Goal: Information Seeking & Learning: Check status

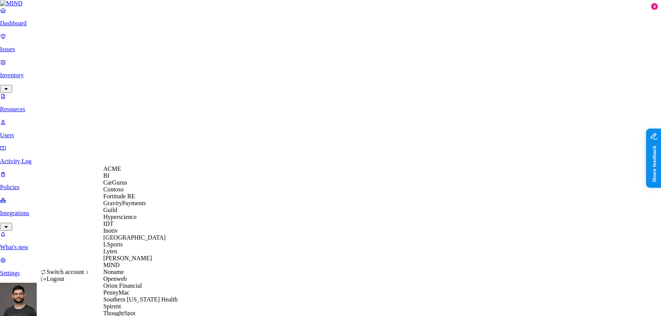
scroll to position [34, 0]
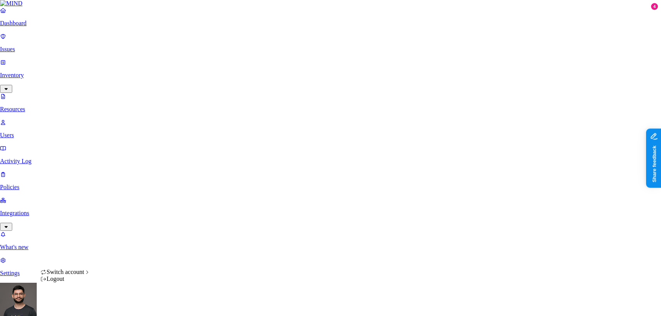
click at [70, 283] on div "Logout" at bounding box center [66, 279] width 50 height 7
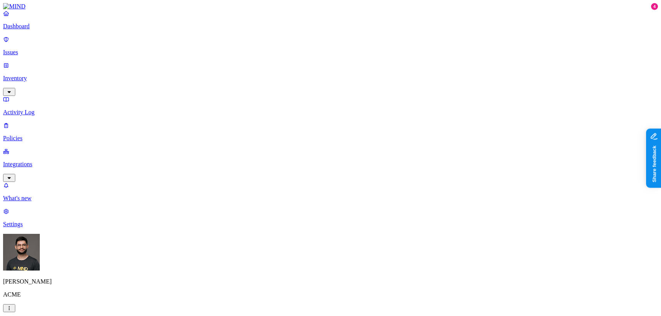
click at [44, 122] on link "Policies" at bounding box center [330, 132] width 655 height 20
click at [169, 59] on div "Endpoint" at bounding box center [169, 69] width 0 height 21
click at [72, 299] on div "Guy Gofman ACME" at bounding box center [330, 273] width 655 height 78
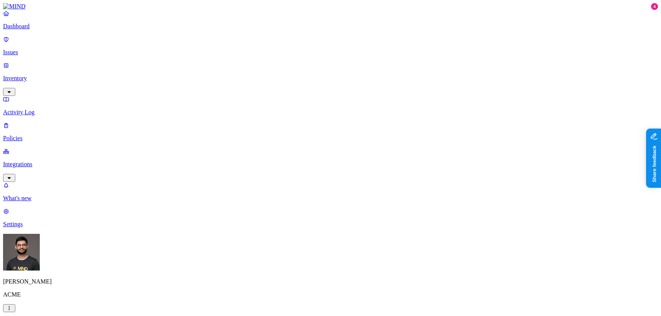
click at [72, 300] on div "Guy Gofman ACME" at bounding box center [330, 273] width 655 height 78
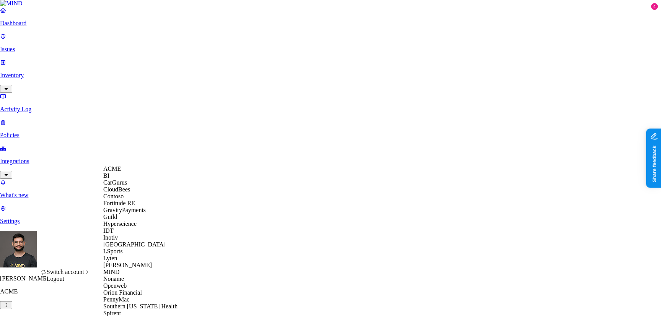
scroll to position [4, 0]
click at [130, 193] on span "CloudBees" at bounding box center [116, 189] width 27 height 7
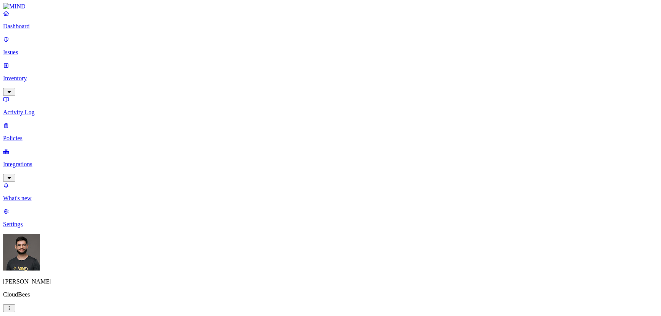
click at [47, 122] on link "Policies" at bounding box center [330, 132] width 655 height 20
click at [47, 161] on p "Integrations" at bounding box center [330, 164] width 655 height 7
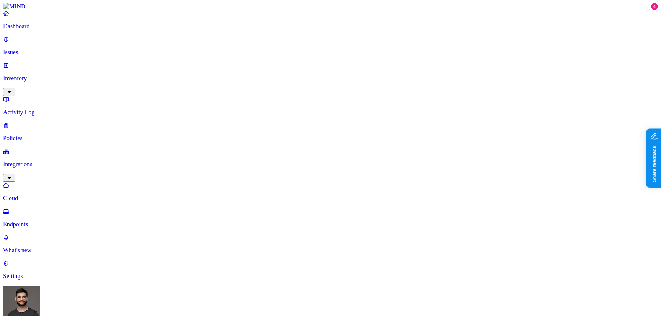
click at [48, 139] on nav "Dashboard Issues Inventory Activity Log Policies Integrations Cloud Endpoints W…" at bounding box center [330, 145] width 655 height 270
click at [46, 221] on p "Endpoints" at bounding box center [330, 224] width 655 height 7
click at [43, 49] on p "Issues" at bounding box center [330, 52] width 655 height 7
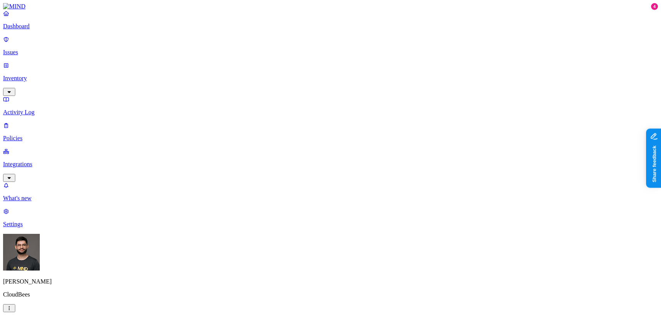
scroll to position [237, 0]
click at [55, 161] on p "Integrations" at bounding box center [330, 164] width 655 height 7
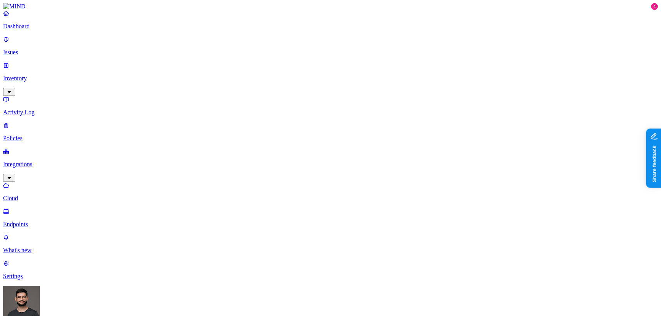
click at [51, 221] on p "Endpoints" at bounding box center [330, 224] width 655 height 7
click at [42, 81] on div "Dashboard Issues Inventory Activity Log Policies Integrations Cloud Endpoints" at bounding box center [330, 119] width 655 height 218
click at [42, 135] on p "Policies" at bounding box center [330, 138] width 655 height 7
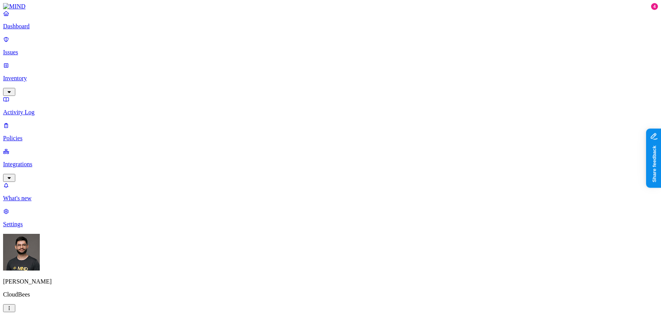
click at [169, 66] on div "Endpoint" at bounding box center [169, 73] width 0 height 14
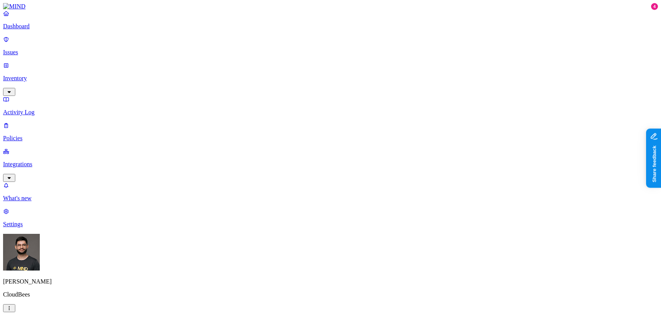
scroll to position [21, 0]
